Goal: Find specific page/section: Find specific page/section

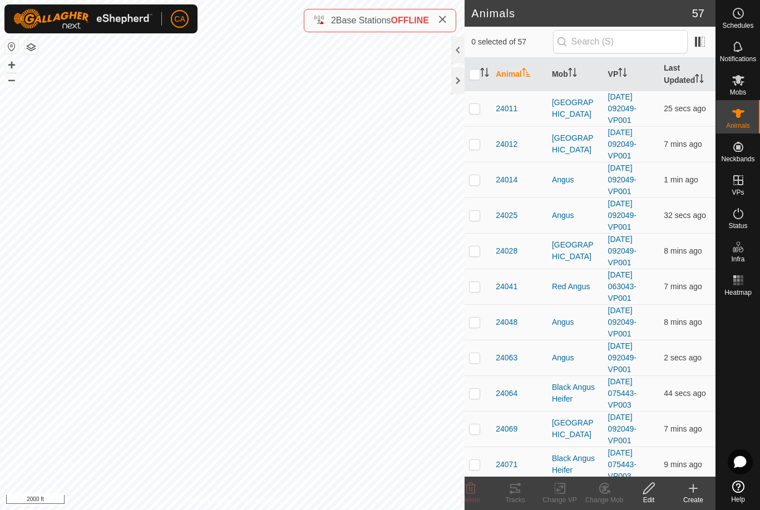
click at [33, 44] on button "button" at bounding box center [30, 47] width 13 height 13
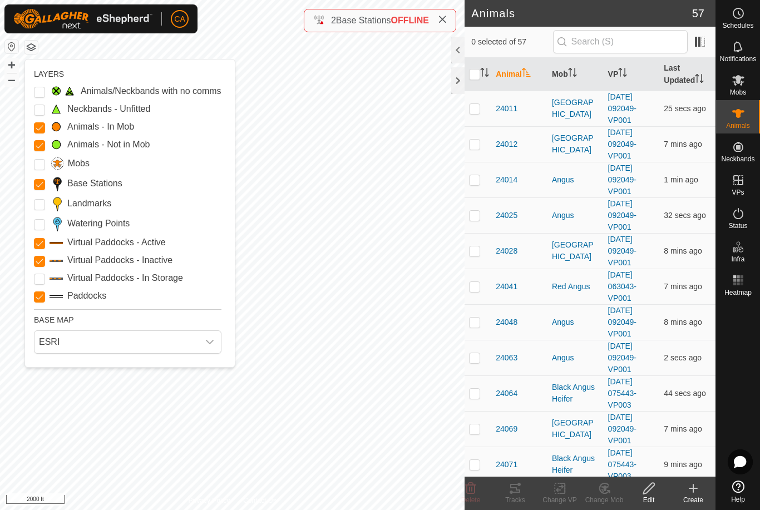
click at [140, 352] on span "ESRI" at bounding box center [116, 342] width 164 height 22
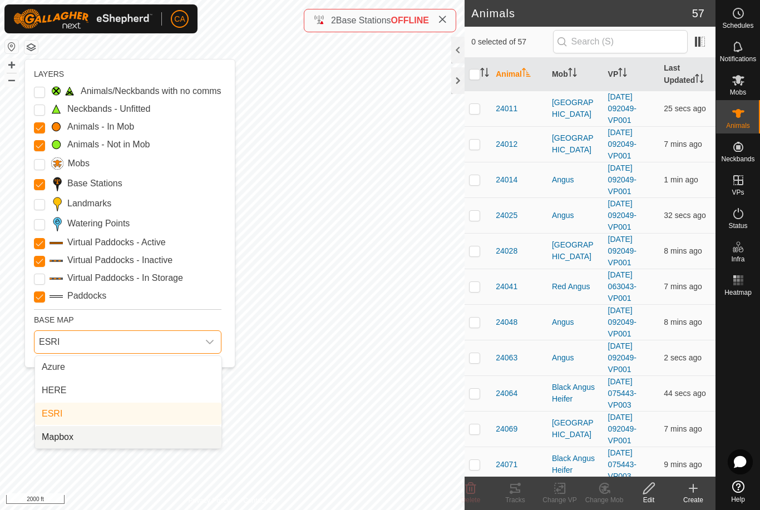
click at [118, 440] on li "Mapbox" at bounding box center [128, 437] width 186 height 22
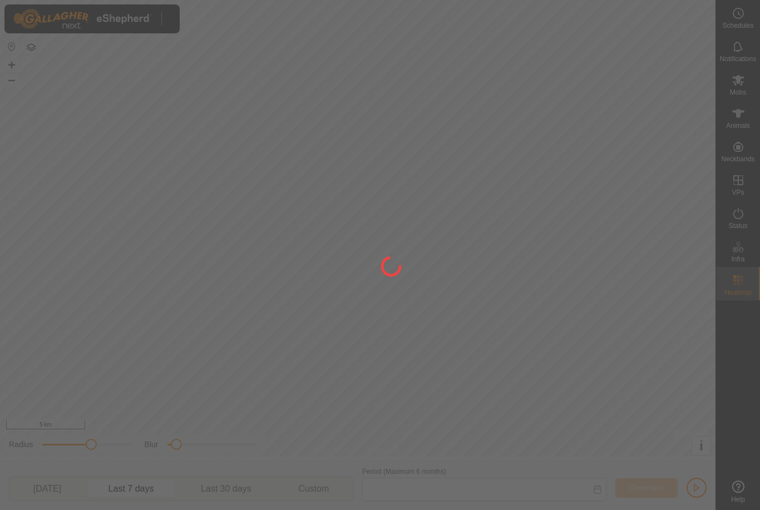
type input "16 Aug, 2025 - 22 Aug, 2025"
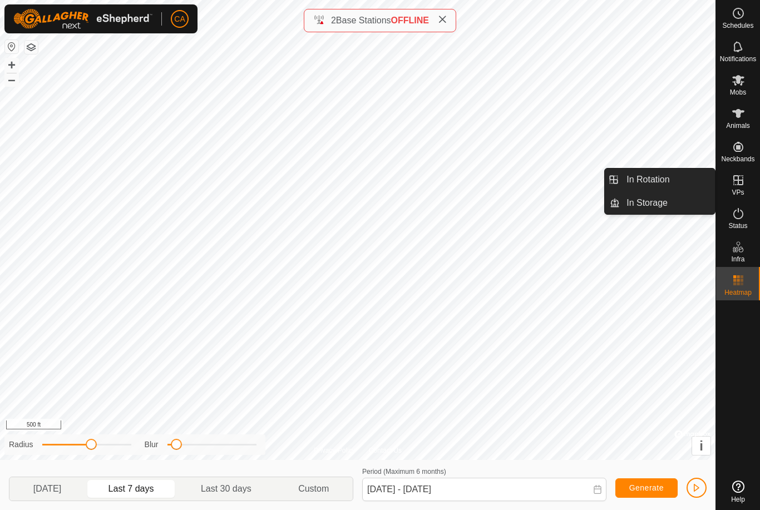
click at [668, 177] on span "In Rotation" at bounding box center [647, 179] width 43 height 13
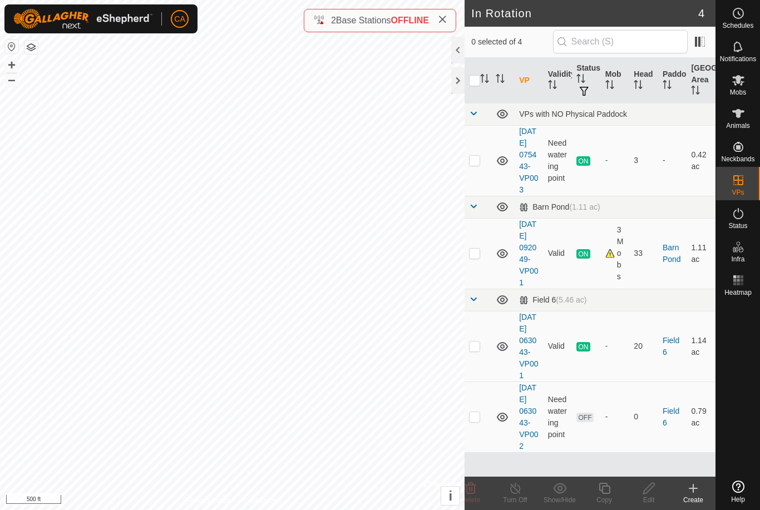
click at [458, 87] on div at bounding box center [457, 80] width 13 height 27
